Goal: Task Accomplishment & Management: Use online tool/utility

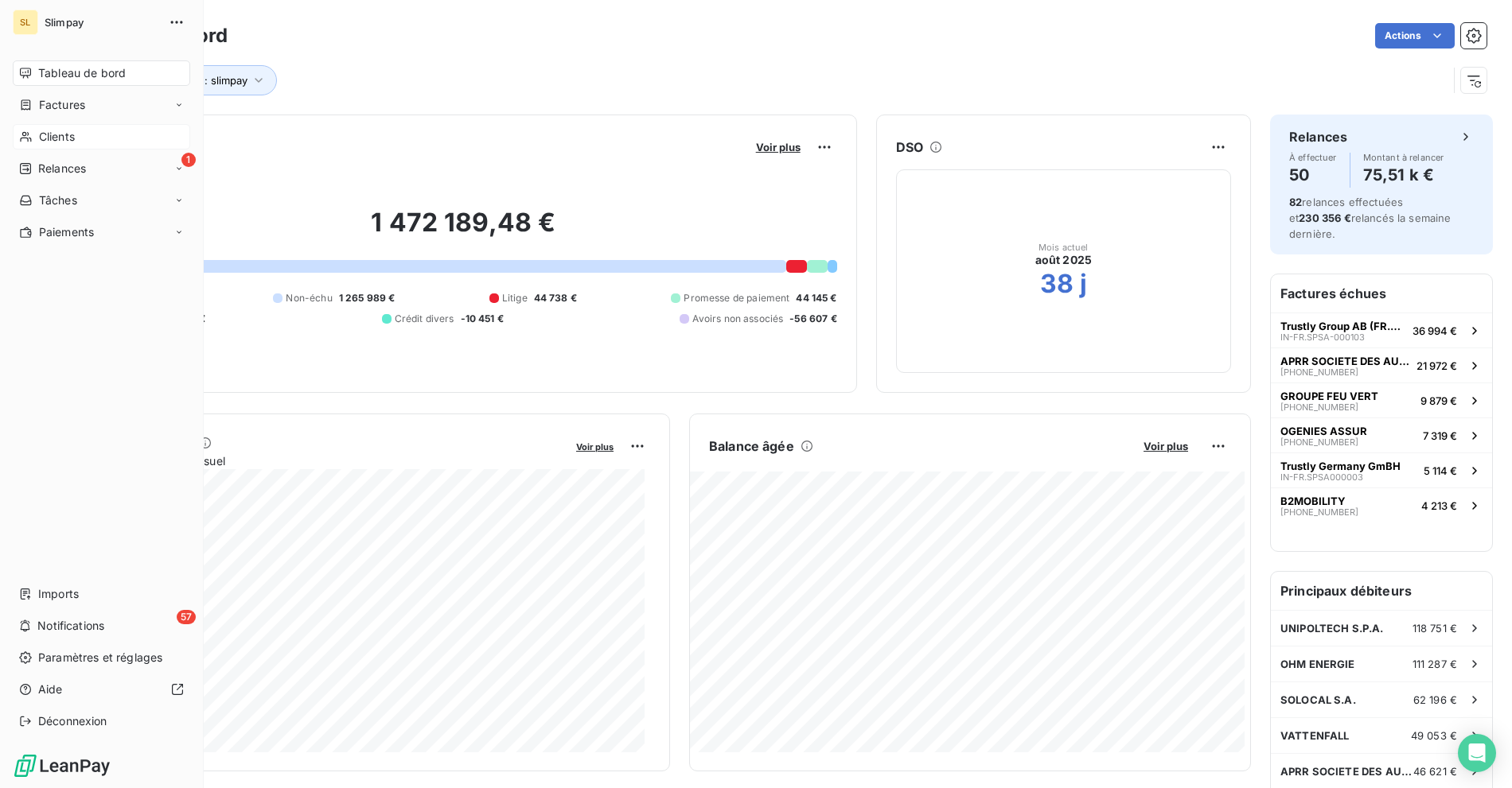
click at [22, 140] on icon at bounding box center [26, 137] width 14 height 13
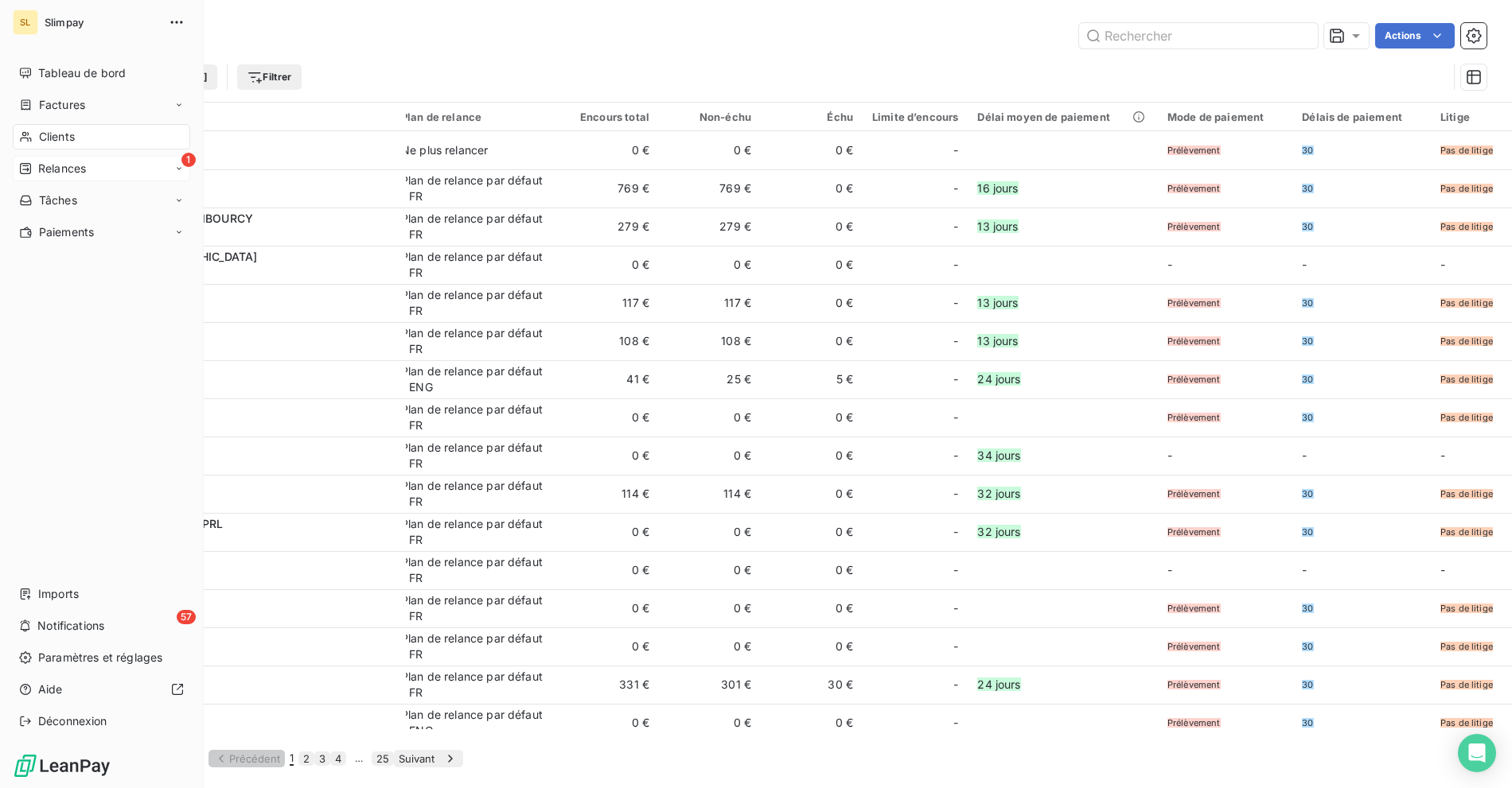
click at [39, 175] on span "Relances" at bounding box center [62, 168] width 48 height 16
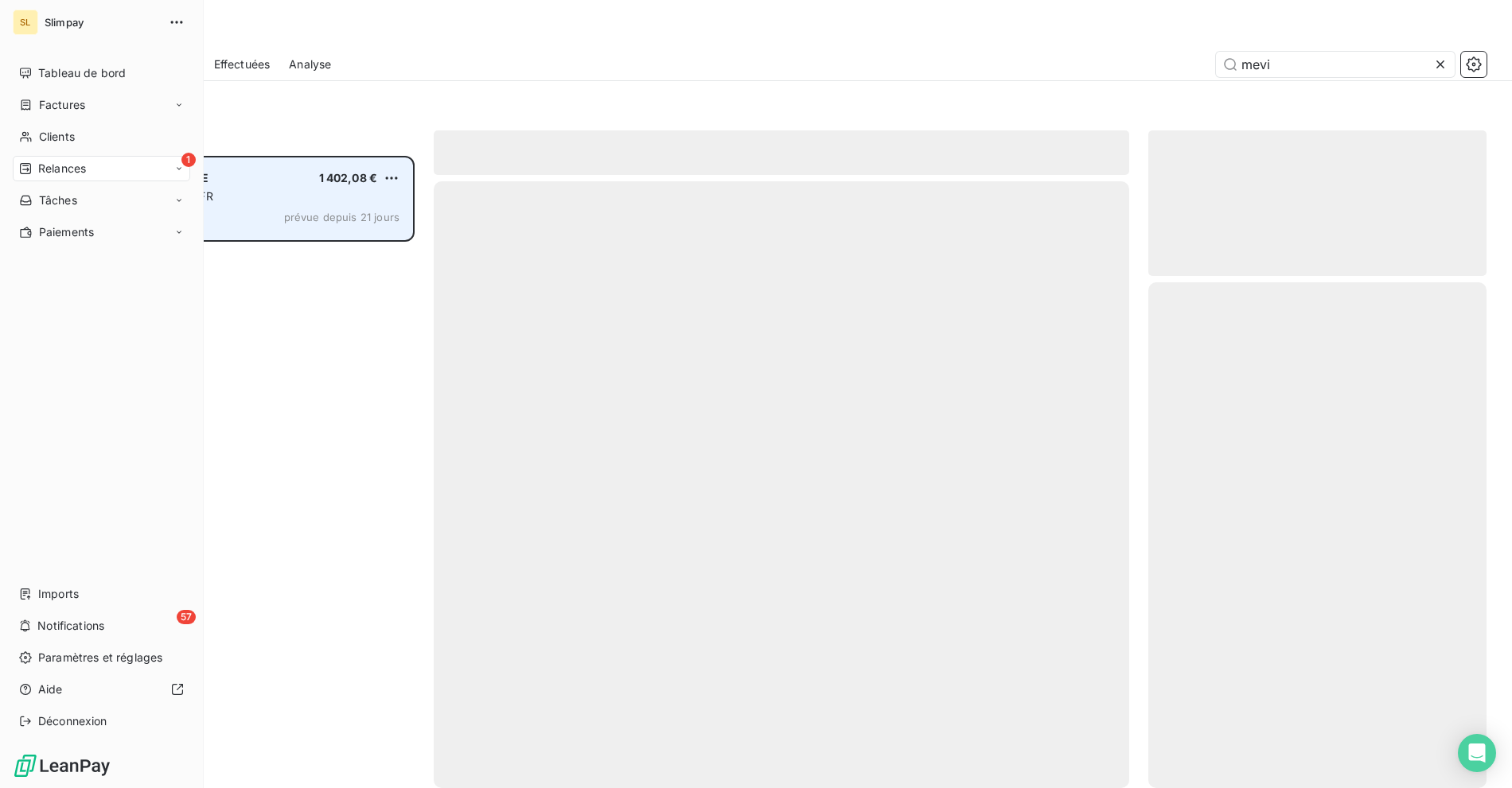
scroll to position [619, 325]
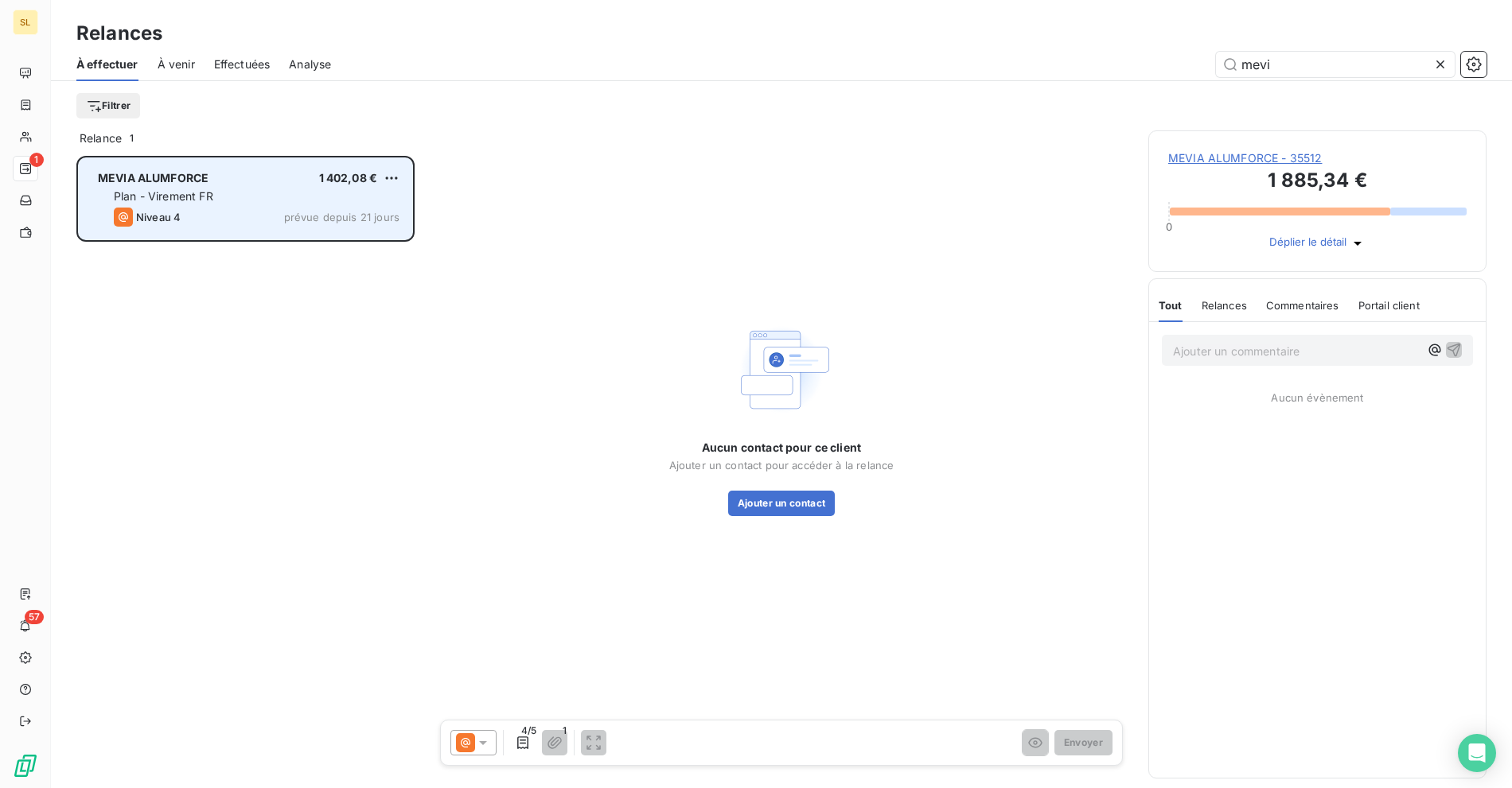
click at [200, 198] on span "Plan - Virement FR" at bounding box center [163, 196] width 99 height 14
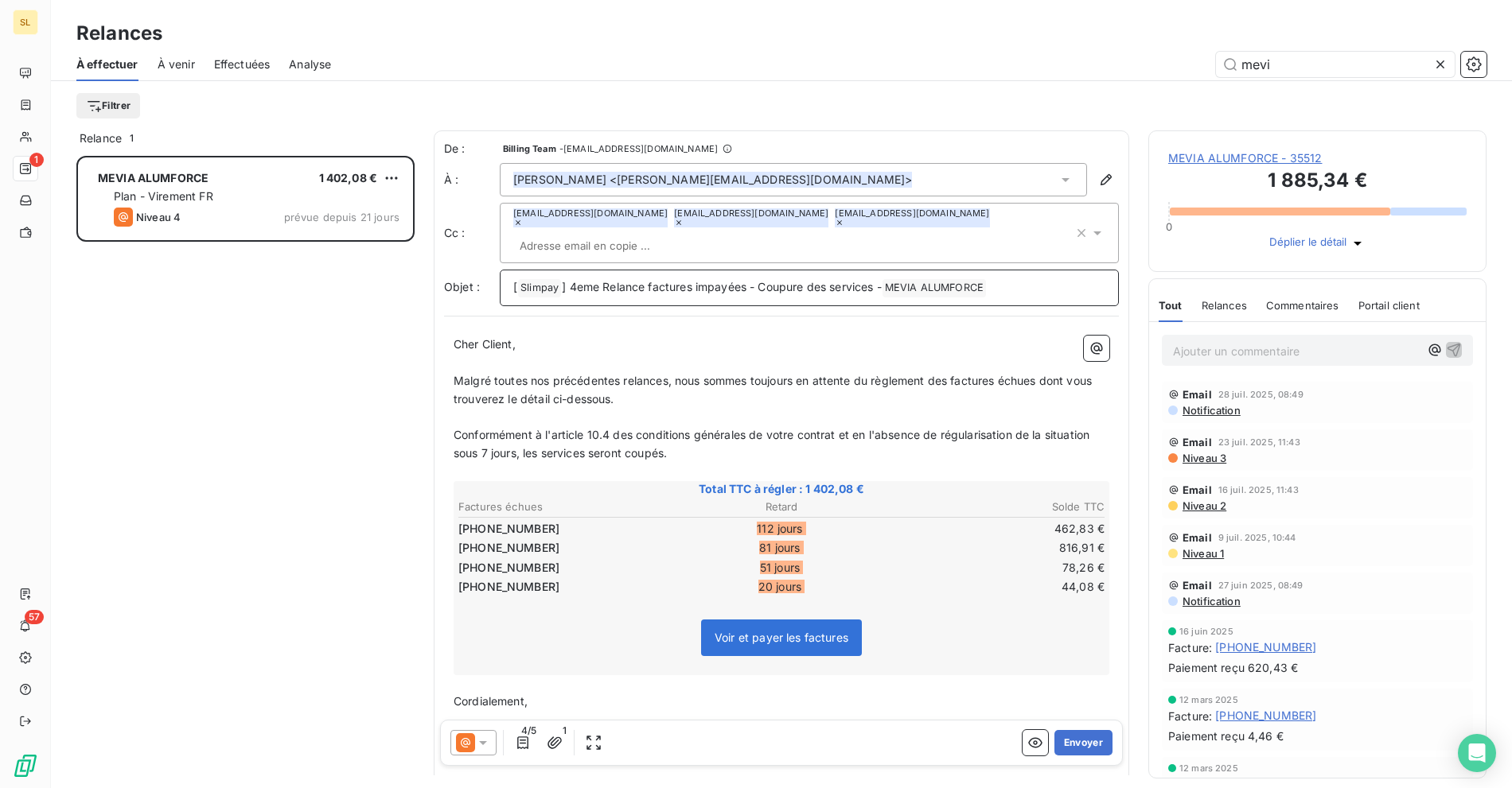
click at [585, 280] on span "] 4eme Relance factures impayées - Coupure des services -" at bounding box center [722, 287] width 320 height 14
click at [481, 736] on icon at bounding box center [482, 743] width 16 height 16
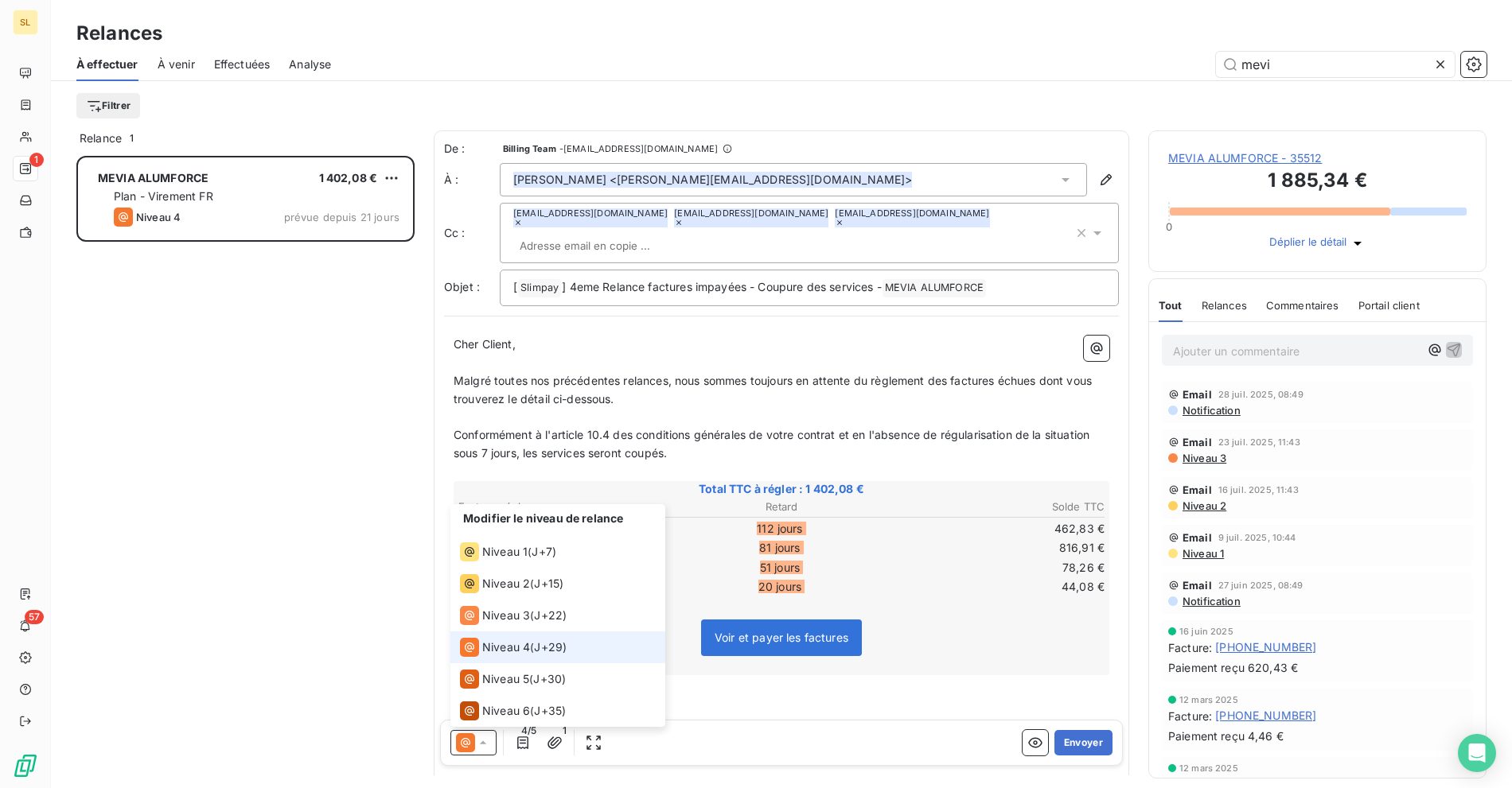
click at [532, 646] on div "Niveau 4 ( J+29 )" at bounding box center [513, 647] width 107 height 19
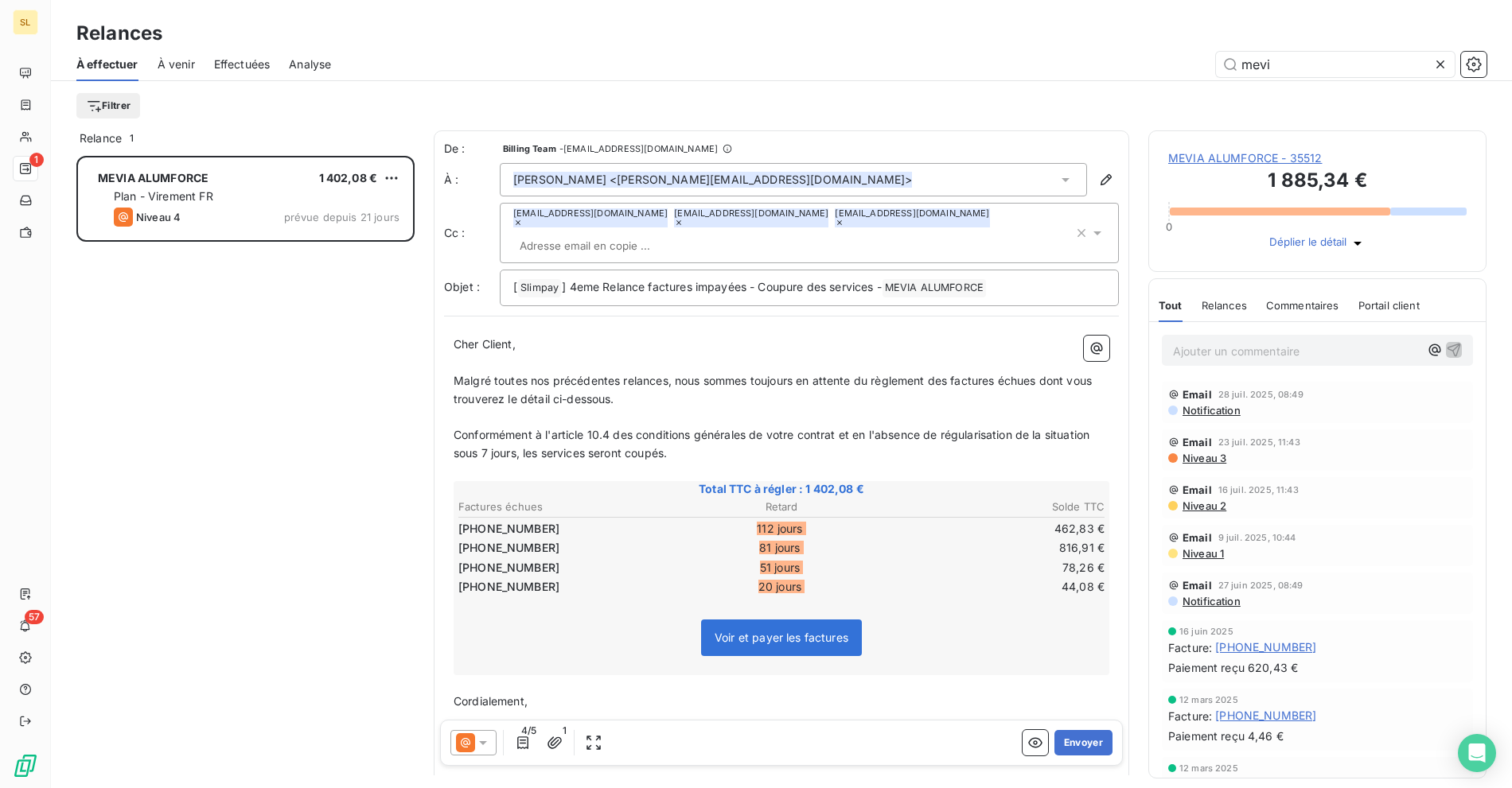
click at [467, 744] on icon at bounding box center [465, 743] width 19 height 19
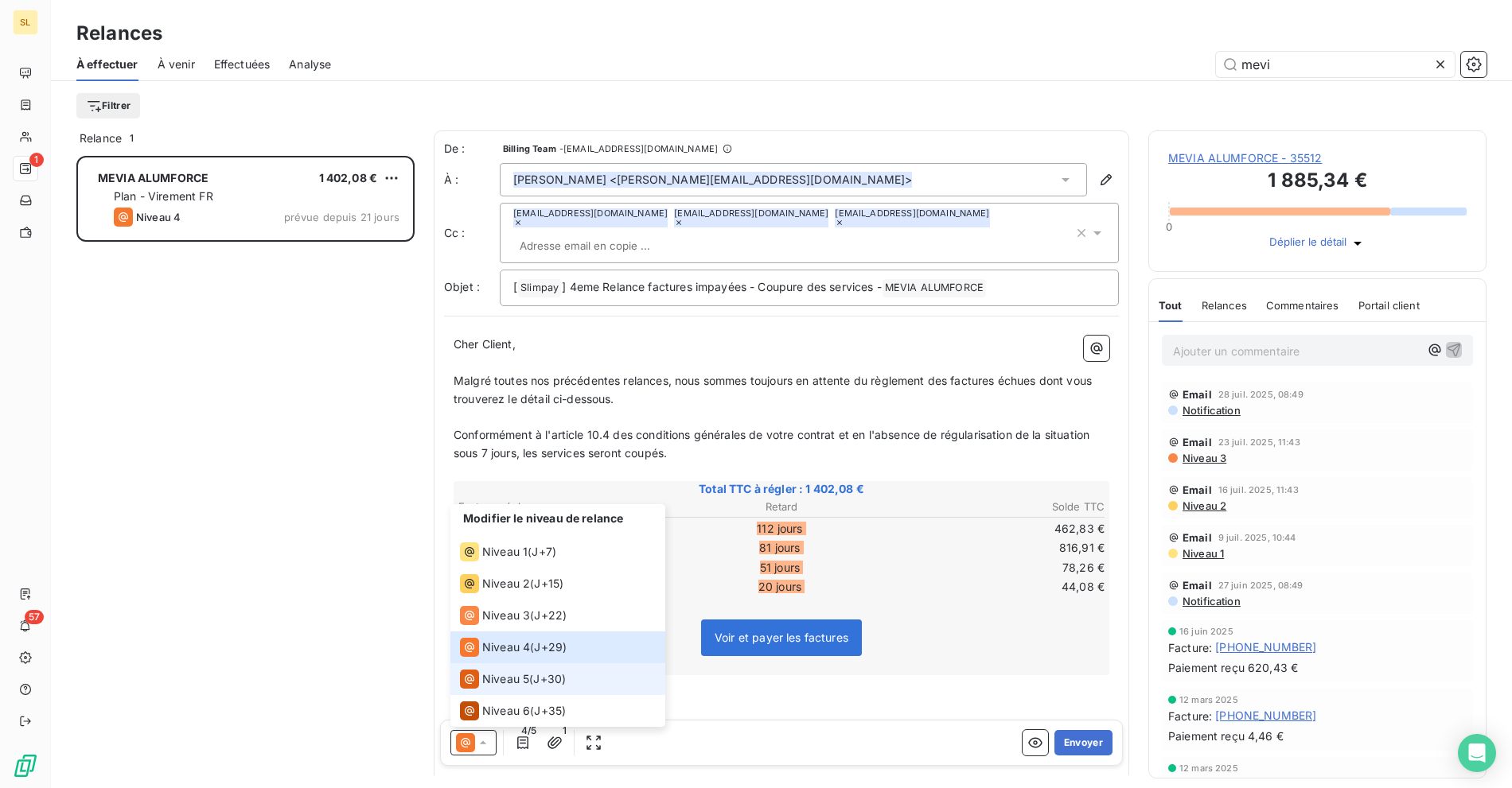
click at [550, 673] on span "J+30 )" at bounding box center [549, 679] width 32 height 16
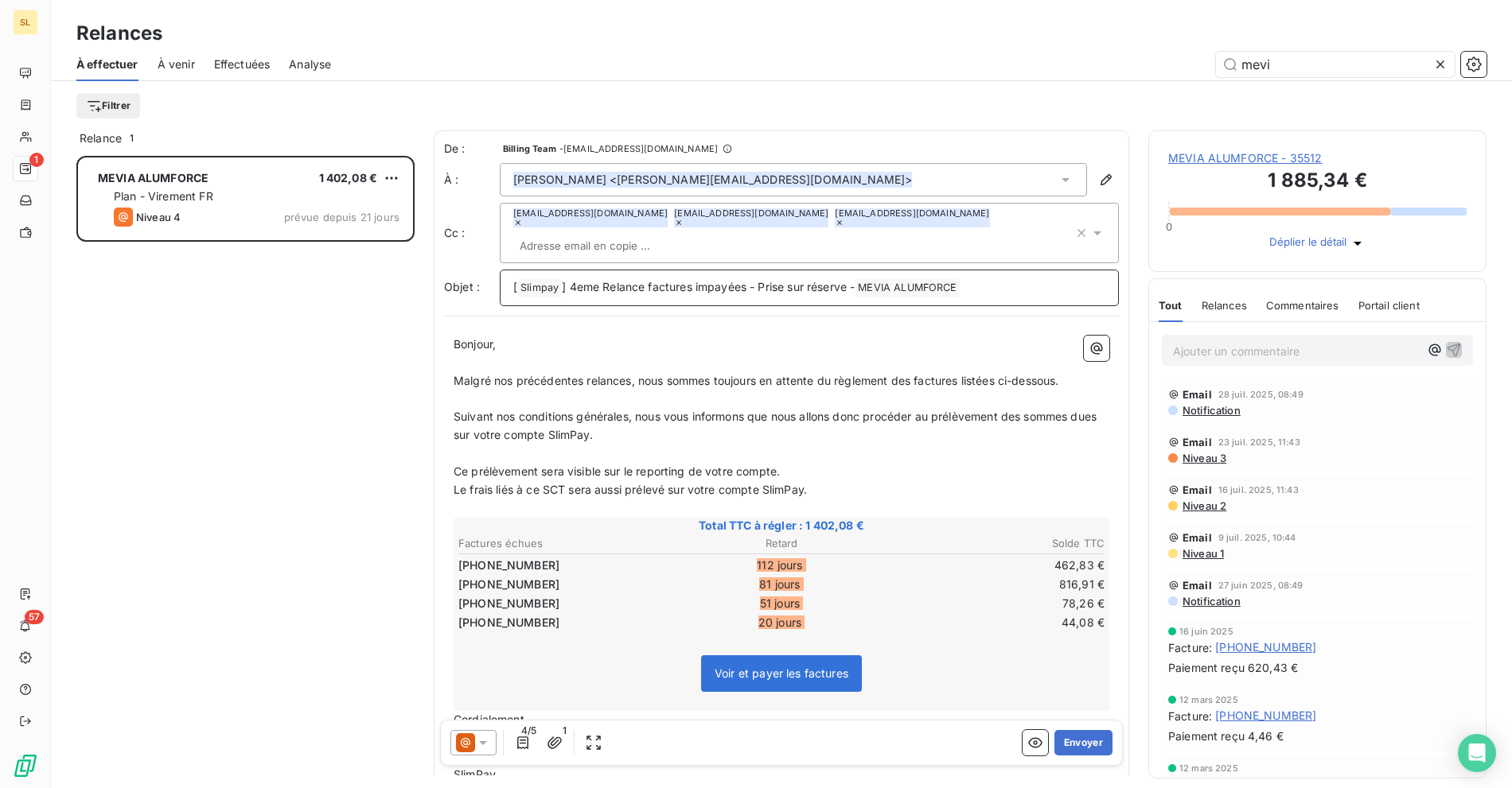
click at [611, 280] on span "] 4eme Relance factures impayées - Prise sur réserve -" at bounding box center [708, 287] width 292 height 14
click at [655, 280] on span "] 4eme Relance factures impayées - Prise sur réserve -" at bounding box center [708, 287] width 292 height 14
click at [702, 280] on span "] 4eme Relance factures impayées - Prise sur réserve -" at bounding box center [708, 287] width 292 height 14
click at [783, 280] on span "] 4eme Relance factures impayées - Prise sur réserve -" at bounding box center [708, 287] width 292 height 14
click at [663, 280] on span "] 4eme Relance factures impayées - Prise sur réserve -" at bounding box center [708, 287] width 292 height 14
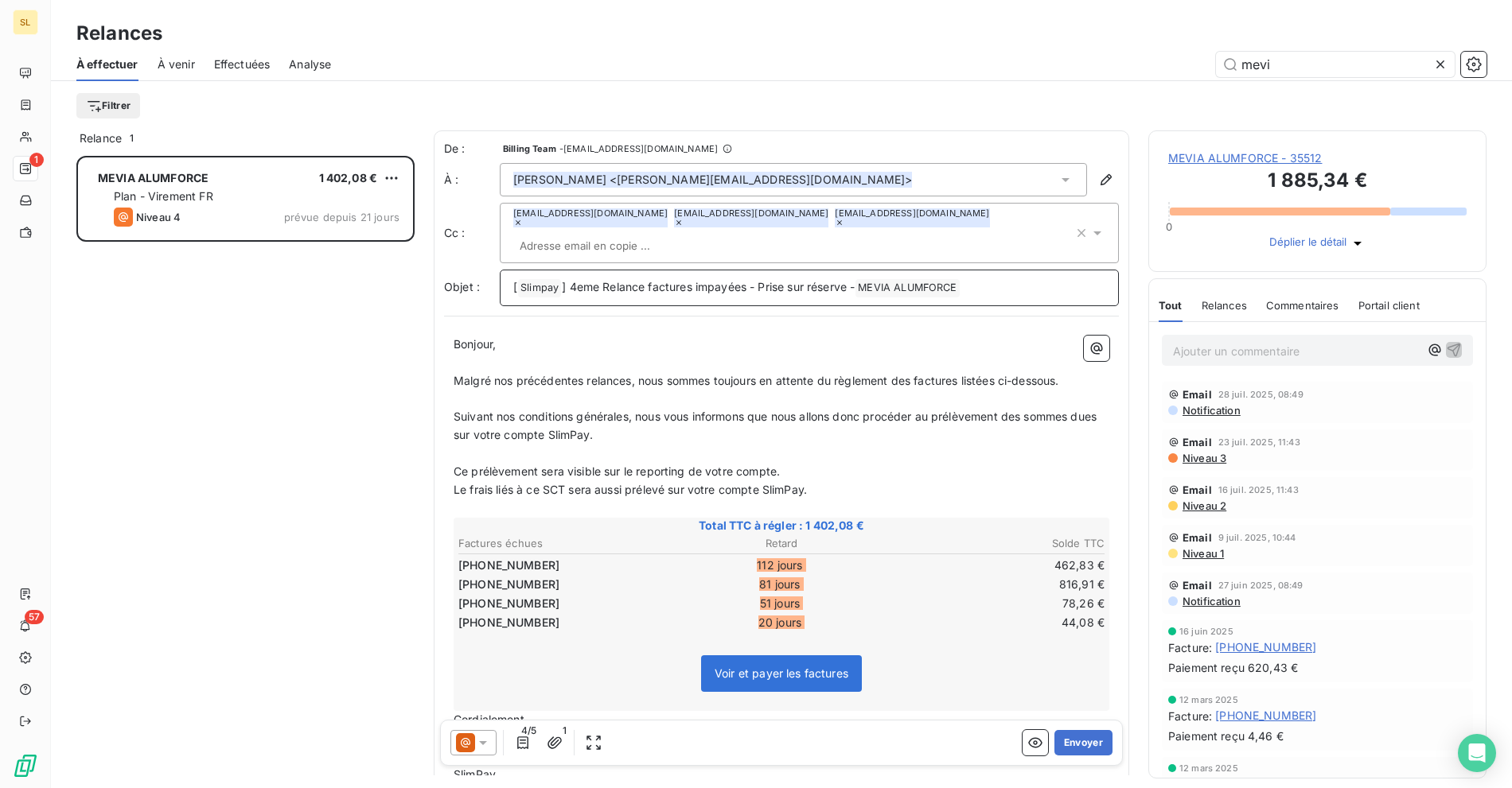
click at [691, 280] on span "] 4eme Relance factures impayées - Prise sur réserve -" at bounding box center [708, 287] width 292 height 14
click at [806, 280] on span "] 4eme Relance factures impayées - Prise sur réserve -" at bounding box center [708, 287] width 292 height 14
click at [798, 280] on span "] 4eme Relance factures impayées - Prise sur réserve -" at bounding box center [708, 287] width 292 height 14
click at [841, 280] on span "] 4eme Relance factures impayées - Prise sur réserve -" at bounding box center [708, 287] width 292 height 14
drag, startPoint x: 852, startPoint y: 264, endPoint x: 571, endPoint y: 260, distance: 281.0
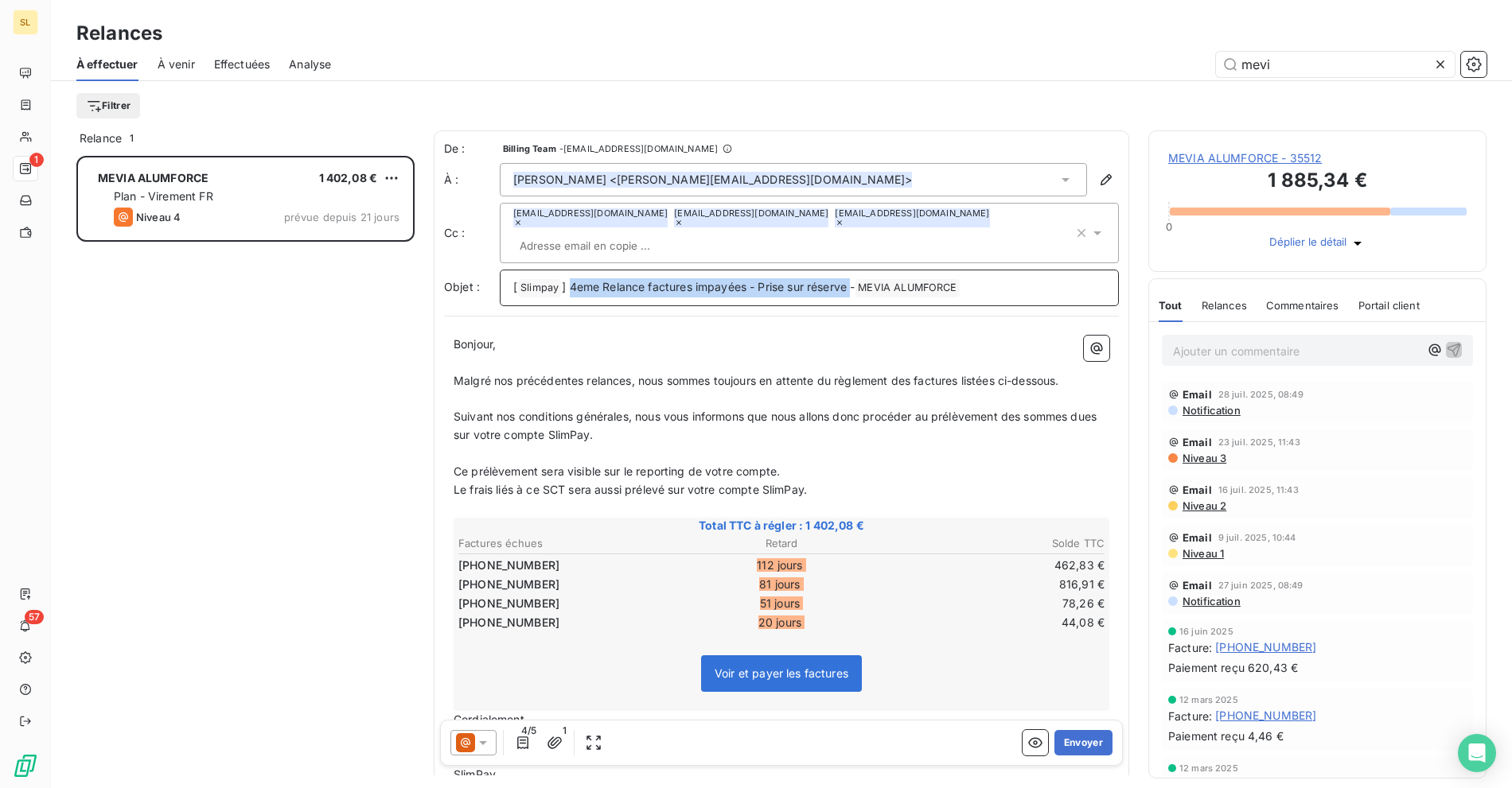
click at [571, 280] on span "] 4eme Relance factures impayées - Prise sur réserve -" at bounding box center [708, 287] width 292 height 14
copy span "4eme Relance factures impayées - Prise sur réserve"
click at [580, 354] on p "﻿" at bounding box center [781, 362] width 656 height 18
click at [473, 86] on div "Filtrer" at bounding box center [781, 106] width 1410 height 50
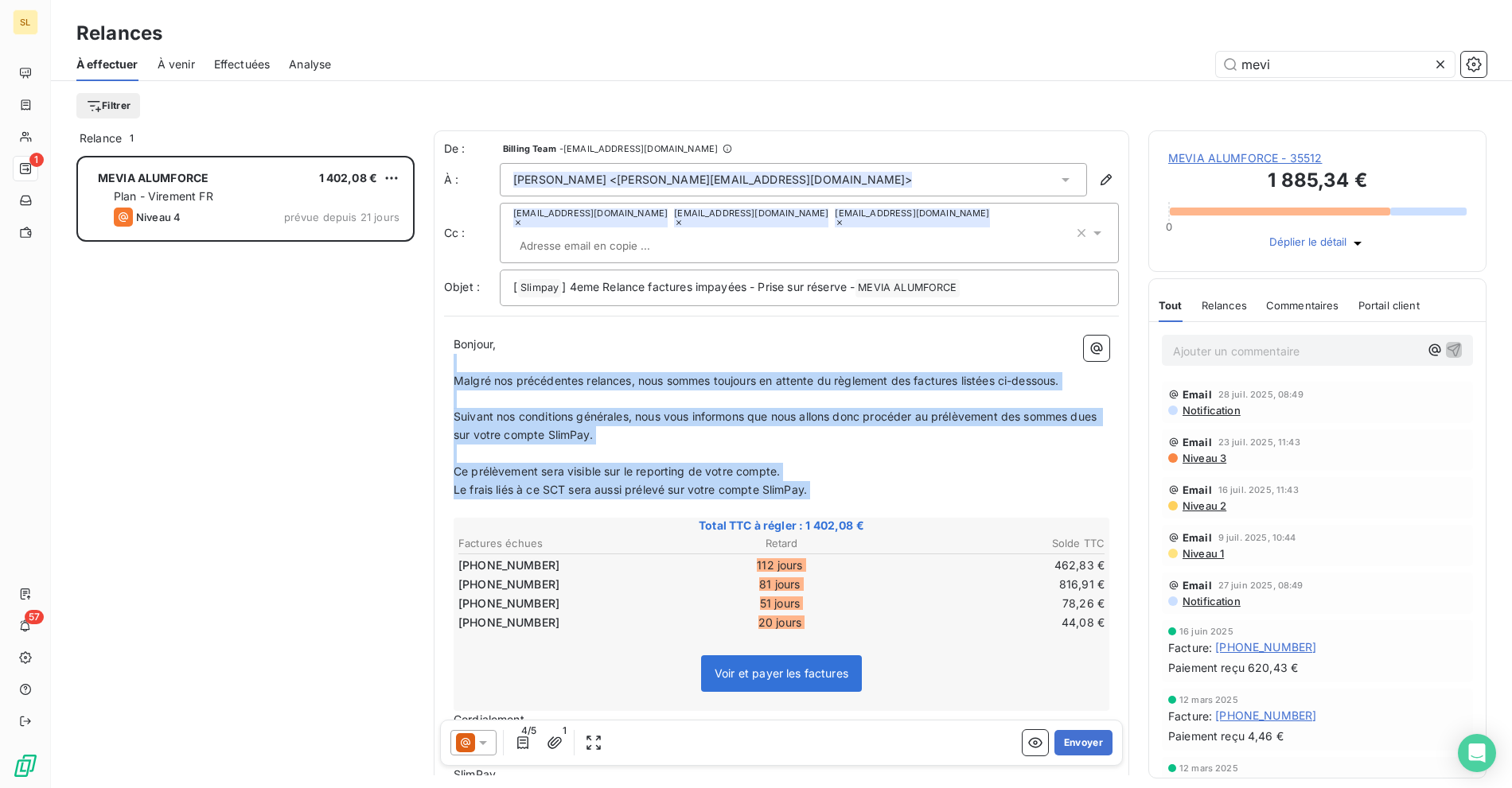
drag, startPoint x: 486, startPoint y: 340, endPoint x: 792, endPoint y: 473, distance: 333.7
click at [792, 473] on div "Bonjour, ﻿ Malgré nos précédentes relances, nous sommes toujours en attente du …" at bounding box center [781, 560] width 656 height 449
click at [960, 481] on p "Le frais liés à ce SCT sera aussi prélevé sur votre compte SlimPay." at bounding box center [781, 490] width 656 height 18
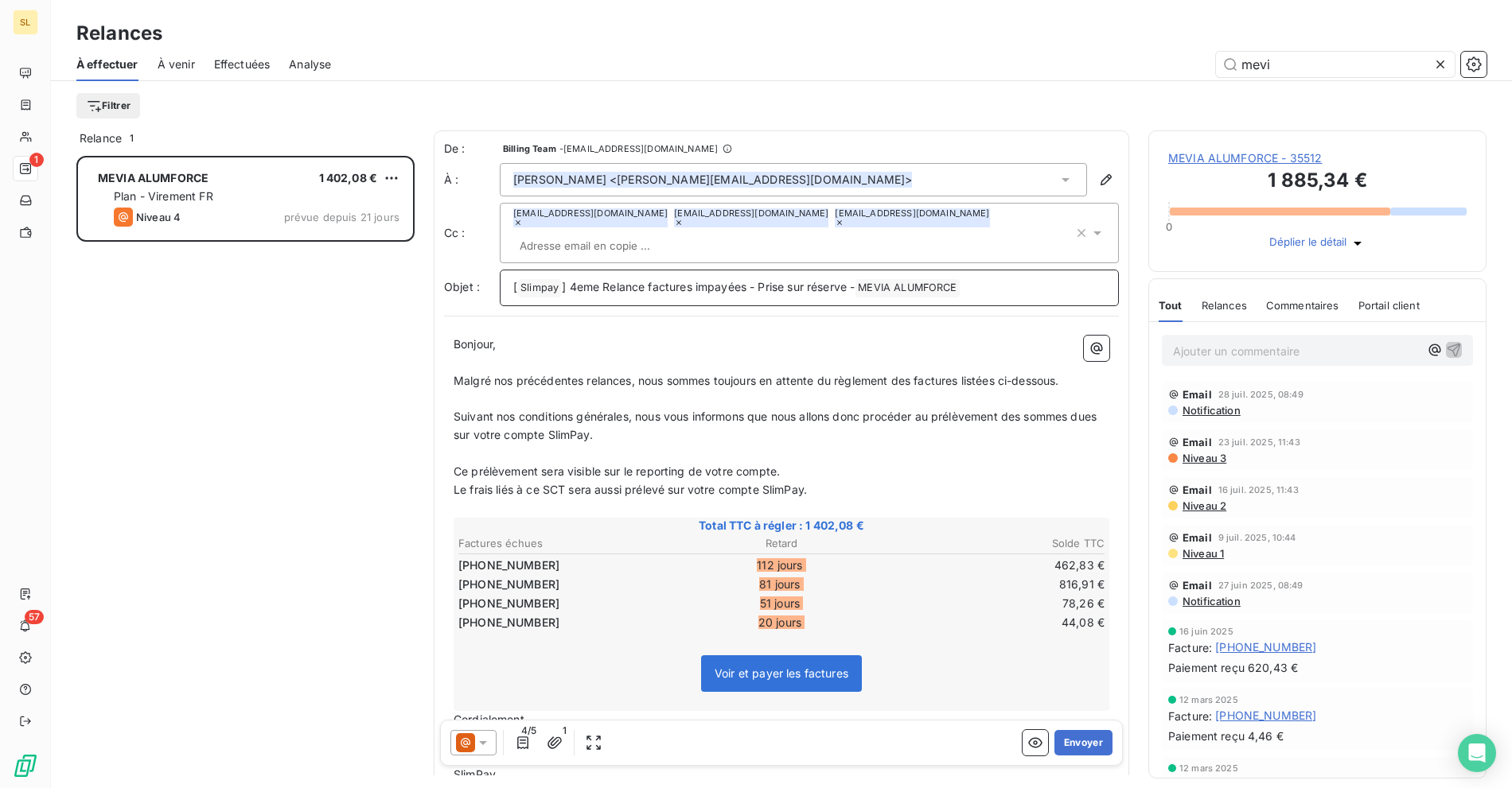
click at [575, 280] on span "] 4eme Relance factures impayées - Prise sur réserve -" at bounding box center [708, 287] width 292 height 14
drag, startPoint x: 508, startPoint y: 258, endPoint x: 898, endPoint y: 257, distance: 390.0
click at [898, 269] on div "[ Slimpay ﻿ ] 4eme Relance factures impayées - Prise sur réserve - MEVIA ALUMFO…" at bounding box center [809, 287] width 619 height 37
drag, startPoint x: 848, startPoint y: 264, endPoint x: 476, endPoint y: 268, distance: 372.0
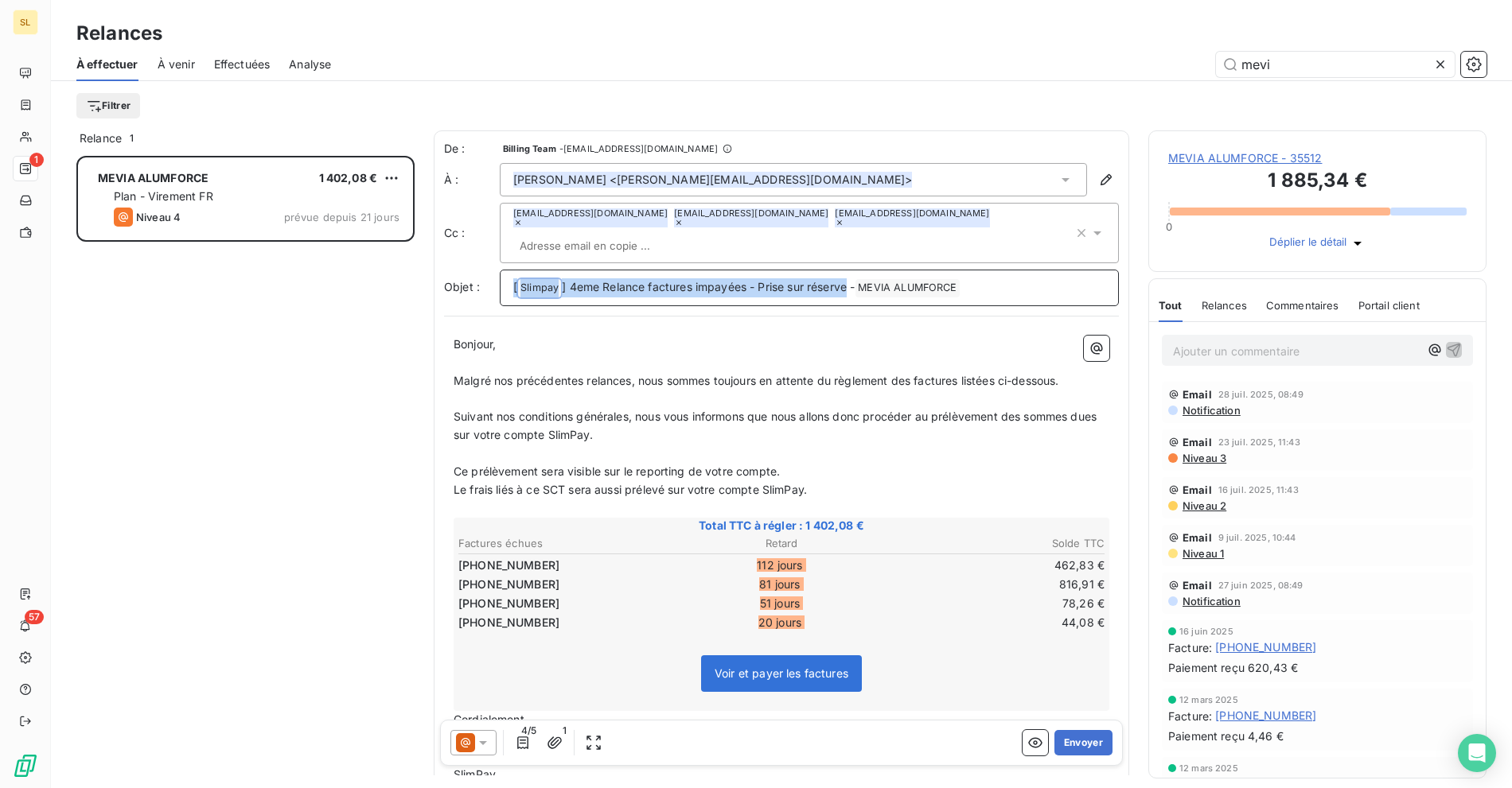
click at [476, 269] on div "Objet : [ Slimpay ﻿ ] 4eme Relance factures impayées - Prise sur réserve - MEVI…" at bounding box center [781, 287] width 675 height 37
copy p "[ Slimpay ﻿ ] 4eme Relance factures impayées - Prise sur réserve"
